Goal: Task Accomplishment & Management: Use online tool/utility

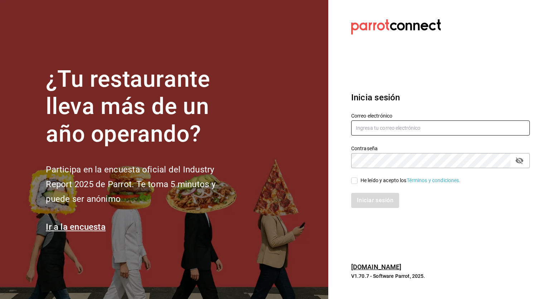
type input "honir.parra@grupocosteno.com"
click at [353, 181] on input "He leído y acepto los Términos y condiciones." at bounding box center [354, 180] width 6 height 6
checkbox input "true"
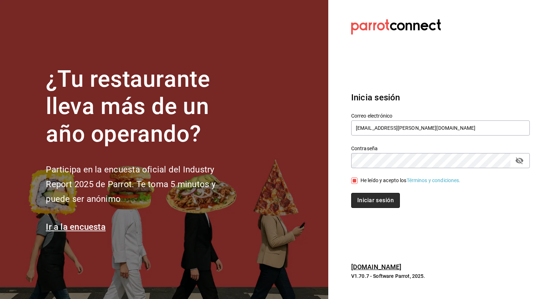
click at [368, 202] on button "Iniciar sesión" at bounding box center [375, 200] width 49 height 15
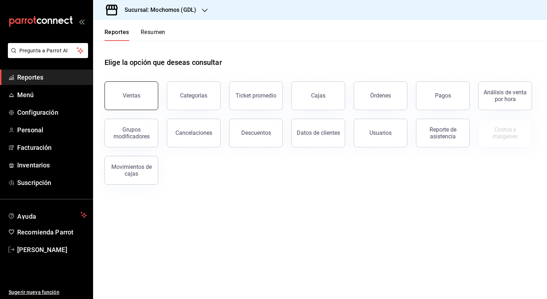
click at [146, 95] on button "Ventas" at bounding box center [132, 95] width 54 height 29
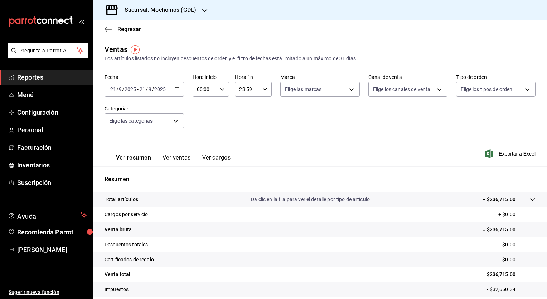
click at [176, 91] on \(Stroke\) "button" at bounding box center [177, 89] width 4 height 4
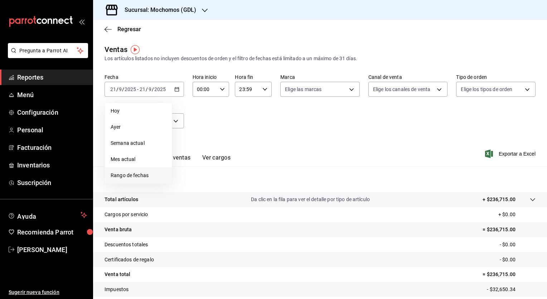
click at [132, 172] on span "Rango de fechas" at bounding box center [139, 176] width 56 height 8
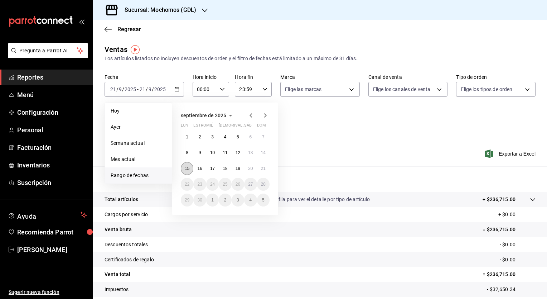
click at [187, 167] on abbr "15" at bounding box center [187, 168] width 5 height 5
click at [268, 171] on button "21" at bounding box center [263, 168] width 13 height 13
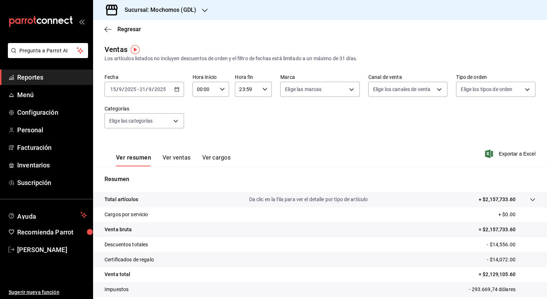
click at [220, 90] on icon "button" at bounding box center [222, 89] width 5 height 5
click at [201, 139] on button "05" at bounding box center [200, 142] width 15 height 14
type input "05:00"
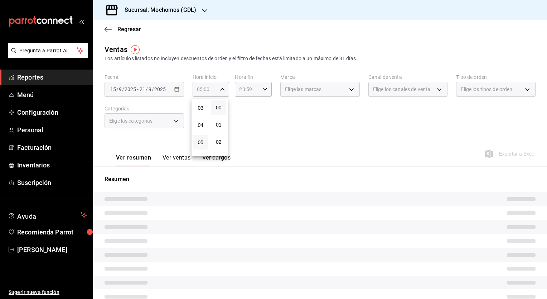
click at [268, 135] on div at bounding box center [273, 149] width 547 height 299
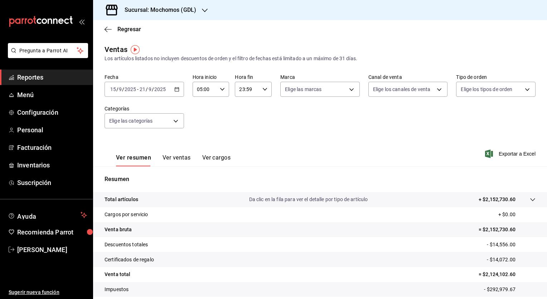
click at [205, 9] on icon "button" at bounding box center [205, 11] width 6 height 6
click at [114, 51] on div "Cuerno (Andares)" at bounding box center [146, 47] width 107 height 16
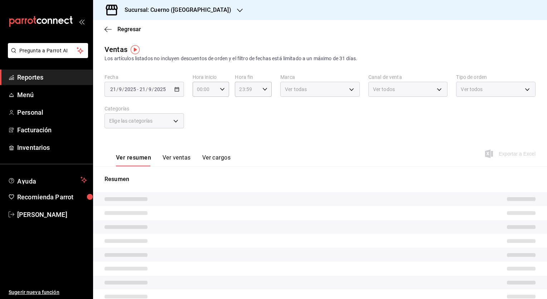
type input "05:00"
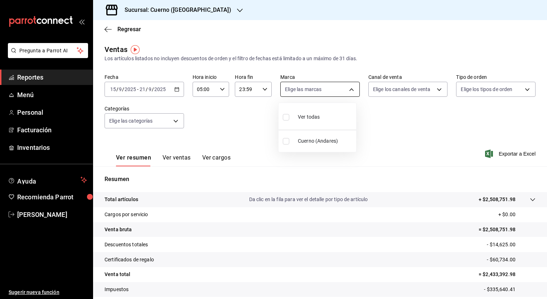
click at [349, 90] on body "Pregunta a Parrot AI Reportes Menú Personal Facturación Inventarios Ayuda Recom…" at bounding box center [273, 149] width 547 height 299
click at [296, 135] on li "Cuerno (Andares)" at bounding box center [318, 141] width 78 height 16
type input "c9e961b9-bc29-480f-a65c-324ff110f526"
checkbox input "true"
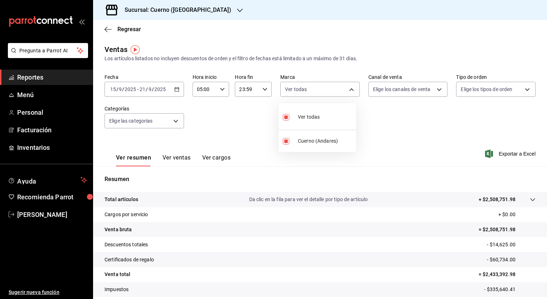
click at [248, 139] on div at bounding box center [273, 149] width 547 height 299
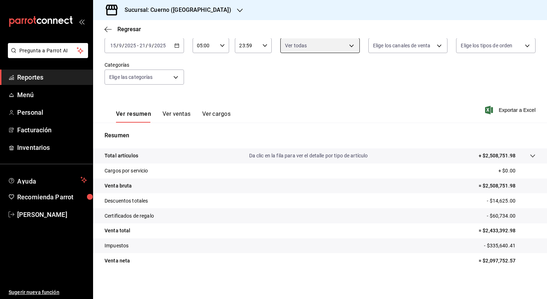
scroll to position [44, 0]
click at [499, 110] on font "Exportar a Excel" at bounding box center [517, 109] width 37 height 6
